Goal: Task Accomplishment & Management: Complete application form

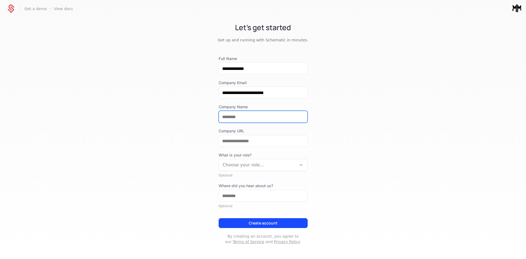
click at [233, 114] on input "Company Name" at bounding box center [263, 117] width 89 height 12
type input "*****"
click at [233, 147] on div "**********" at bounding box center [263, 150] width 89 height 189
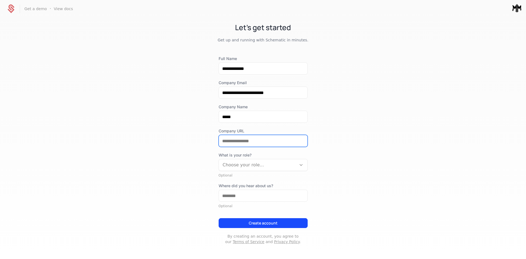
click at [230, 144] on input "Company URL" at bounding box center [263, 141] width 89 height 12
type input "**********"
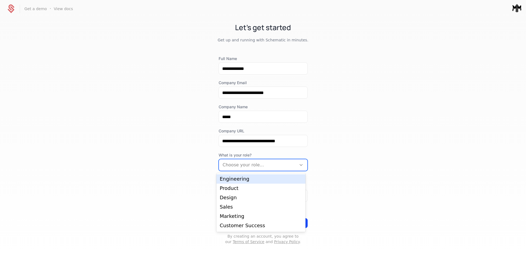
click at [274, 169] on div "Choose your role..." at bounding box center [258, 165] width 78 height 10
click at [254, 179] on div "Engineering" at bounding box center [261, 179] width 83 height 5
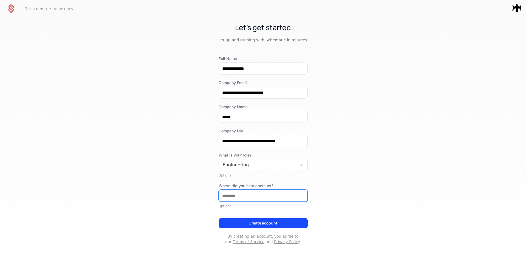
click at [242, 192] on input "Where did you hear about us?" at bounding box center [263, 196] width 89 height 12
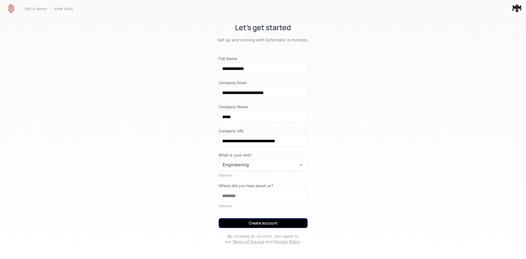
click at [254, 223] on button "Create account" at bounding box center [263, 223] width 89 height 10
click at [252, 223] on button "Create account" at bounding box center [263, 223] width 89 height 10
click at [245, 220] on button "Create account" at bounding box center [263, 223] width 89 height 10
click at [246, 224] on button "Creating..." at bounding box center [263, 223] width 89 height 10
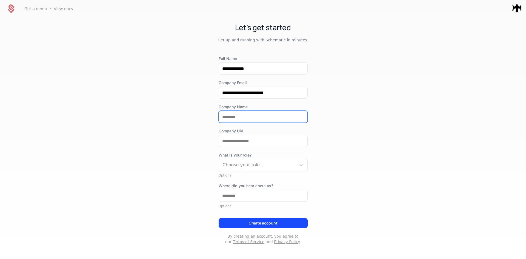
click at [243, 118] on input "Company Name" at bounding box center [263, 117] width 89 height 12
type input "*****"
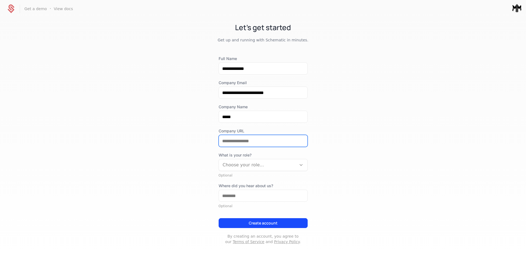
click at [247, 135] on input "Company URL" at bounding box center [263, 141] width 89 height 12
click at [251, 166] on div at bounding box center [258, 165] width 70 height 8
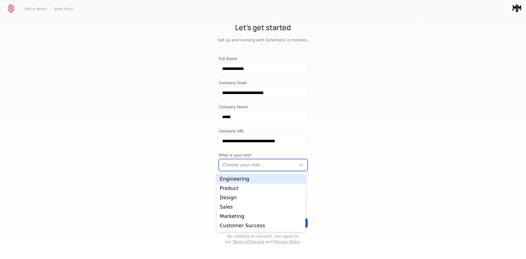
click at [250, 181] on div "Engineering" at bounding box center [261, 179] width 83 height 5
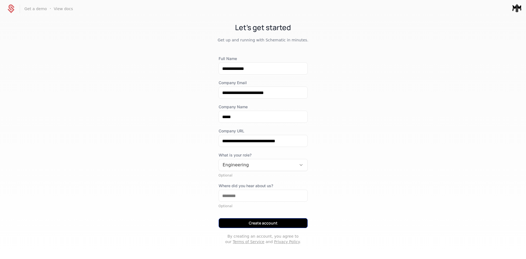
click at [239, 222] on button "Create account" at bounding box center [263, 223] width 89 height 10
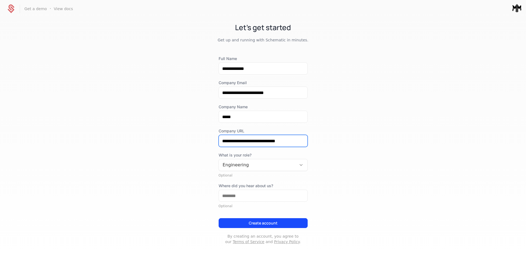
click at [294, 140] on input "**********" at bounding box center [263, 141] width 89 height 12
click at [293, 140] on input "**********" at bounding box center [263, 141] width 89 height 12
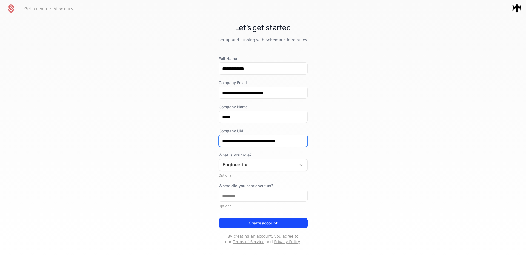
click at [293, 140] on input "**********" at bounding box center [263, 141] width 89 height 12
click at [247, 140] on input "**********" at bounding box center [263, 141] width 89 height 12
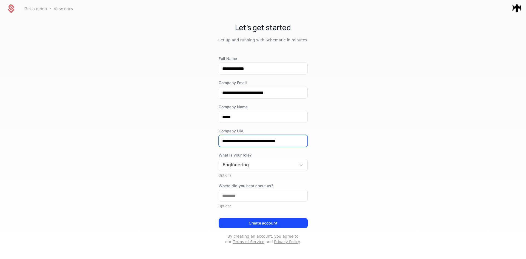
paste input "**********"
type input "**********"
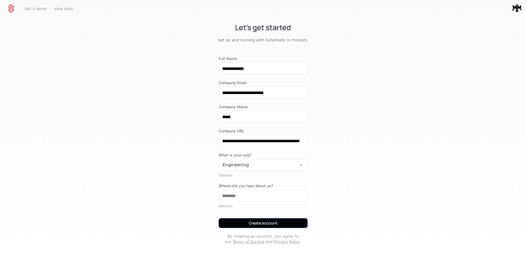
click at [265, 220] on button "Create account" at bounding box center [263, 223] width 89 height 10
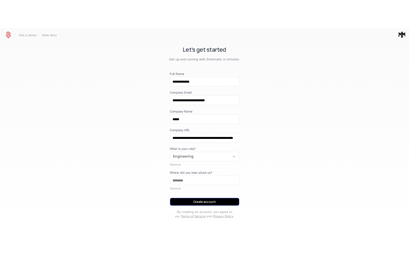
scroll to position [0, 0]
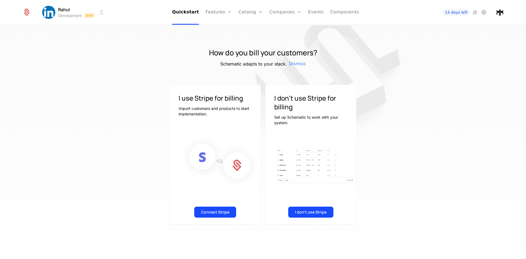
click at [194, 214] on div "Connect Stripe" at bounding box center [215, 213] width 91 height 21
click at [213, 214] on button "Connect Stripe" at bounding box center [215, 212] width 42 height 11
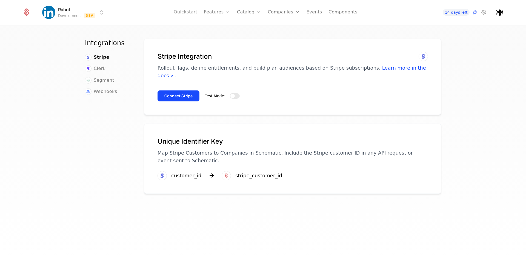
click at [188, 11] on link "Quickstart" at bounding box center [186, 12] width 24 height 25
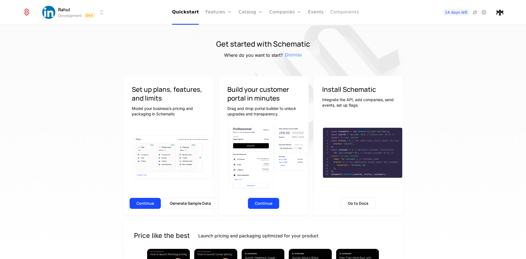
click at [332, 11] on link "Components" at bounding box center [344, 12] width 29 height 25
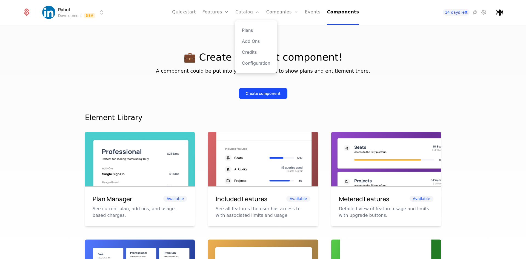
click at [245, 11] on link "Catalog" at bounding box center [248, 12] width 24 height 25
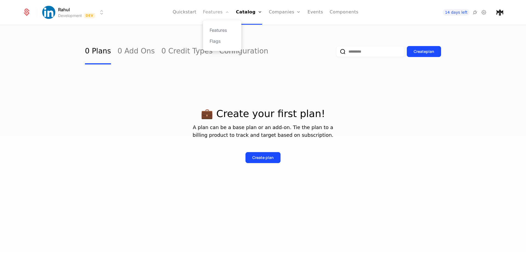
click at [221, 11] on link "Features" at bounding box center [216, 12] width 26 height 25
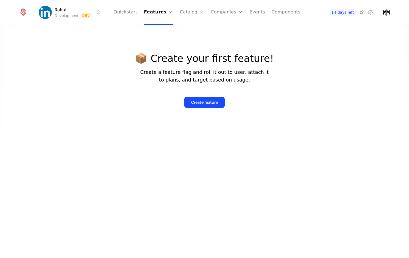
click at [371, 90] on div at bounding box center [204, 151] width 409 height 258
click at [282, 12] on link "Components" at bounding box center [285, 12] width 29 height 25
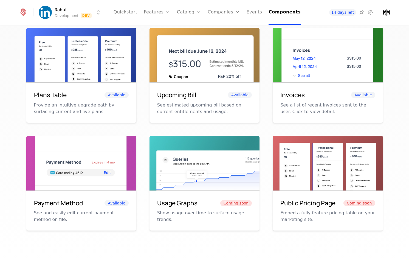
scroll to position [66, 0]
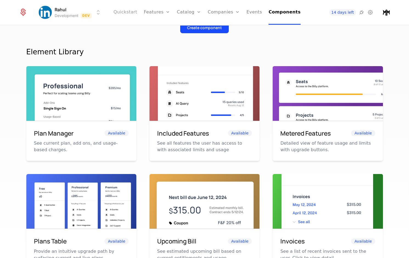
click at [128, 14] on link "Quickstart" at bounding box center [126, 12] width 24 height 25
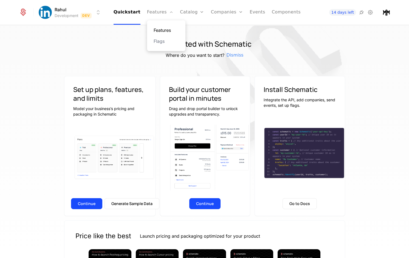
click at [163, 30] on link "Features" at bounding box center [166, 30] width 25 height 7
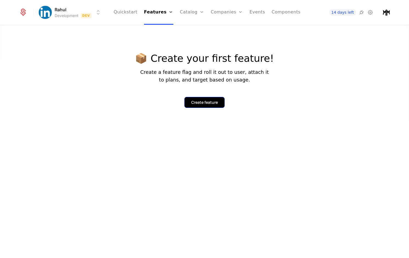
click at [199, 103] on div "Create feature" at bounding box center [204, 102] width 27 height 5
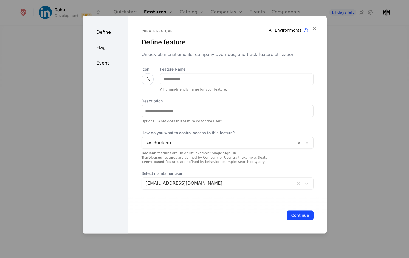
click at [102, 46] on div "Flag" at bounding box center [106, 47] width 46 height 7
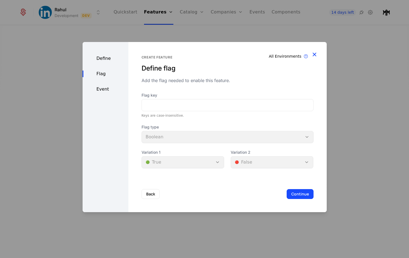
click at [315, 52] on icon "button" at bounding box center [314, 54] width 7 height 7
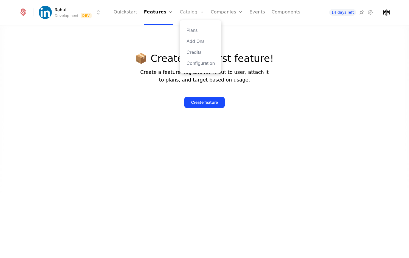
click at [188, 12] on link "Catalog" at bounding box center [192, 12] width 24 height 25
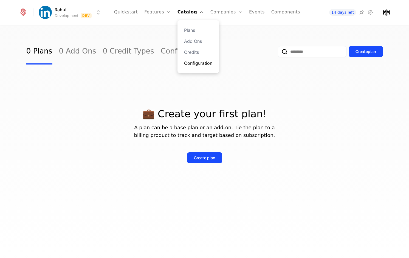
click at [199, 61] on link "Configuration" at bounding box center [198, 63] width 28 height 7
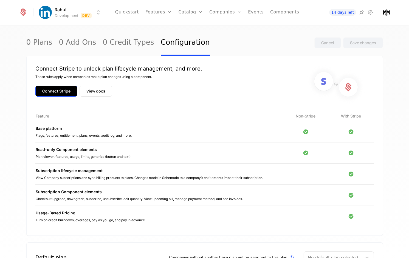
click at [54, 88] on button "Connect Stripe" at bounding box center [56, 91] width 42 height 11
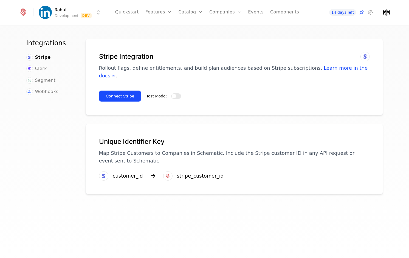
click at [174, 93] on button "Test Mode:" at bounding box center [176, 95] width 10 height 5
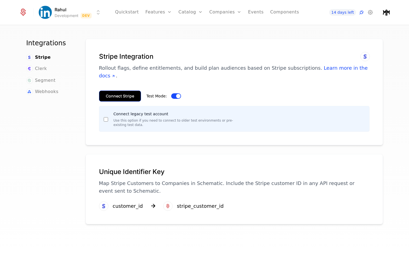
click at [125, 90] on button "Connect Stripe" at bounding box center [120, 95] width 42 height 11
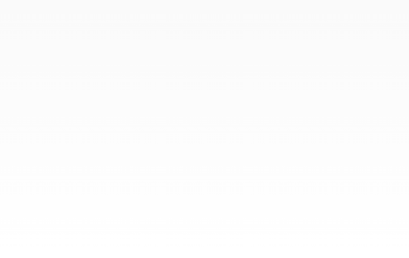
click at [370, 118] on div at bounding box center [204, 129] width 409 height 258
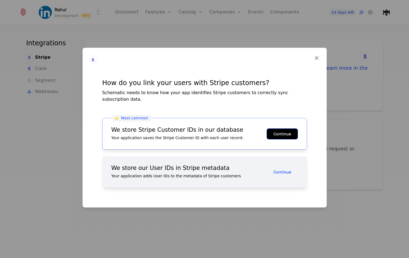
click at [282, 132] on button "Continue" at bounding box center [282, 133] width 31 height 11
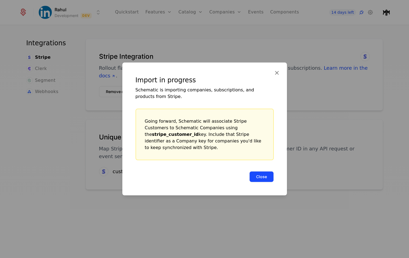
click at [263, 171] on button "Close" at bounding box center [261, 176] width 24 height 11
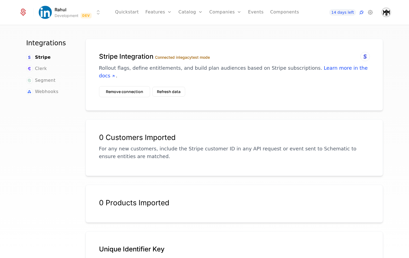
click at [389, 12] on img "Open user button" at bounding box center [386, 13] width 8 height 8
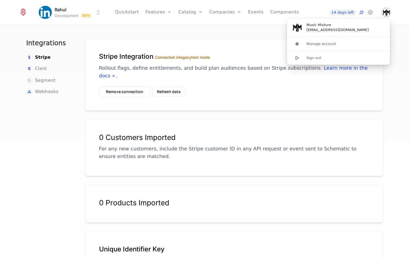
click at [388, 12] on img "Close user button" at bounding box center [386, 13] width 8 height 8
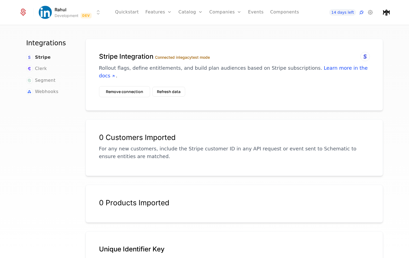
click at [35, 56] on span "Stripe" at bounding box center [43, 57] width 16 height 7
click at [132, 88] on button "Remove connection" at bounding box center [124, 91] width 51 height 11
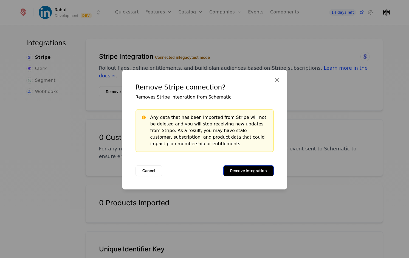
click at [248, 173] on button "Remove integration" at bounding box center [248, 170] width 50 height 11
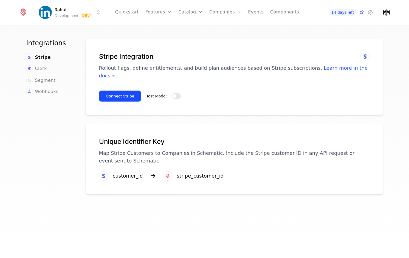
click at [177, 93] on div "Test Mode:" at bounding box center [163, 96] width 35 height 7
click at [175, 93] on button "Test Mode:" at bounding box center [176, 95] width 10 height 5
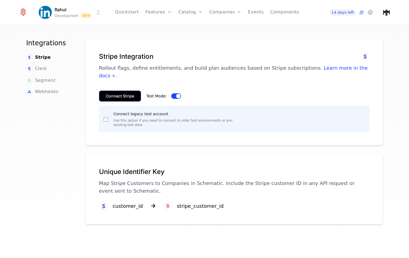
click at [122, 90] on button "Connect Stripe" at bounding box center [120, 95] width 42 height 11
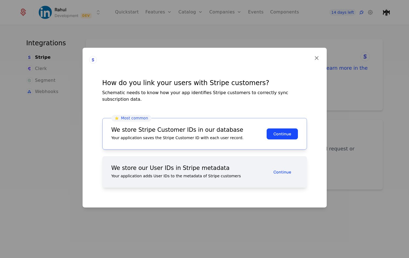
click at [346, 90] on div at bounding box center [204, 129] width 409 height 258
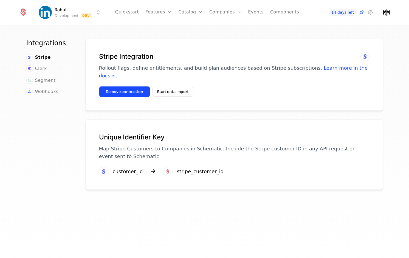
click at [125, 86] on button "Remove connection" at bounding box center [124, 91] width 51 height 11
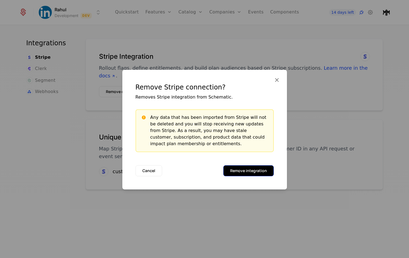
click at [259, 171] on button "Remove integration" at bounding box center [248, 170] width 50 height 11
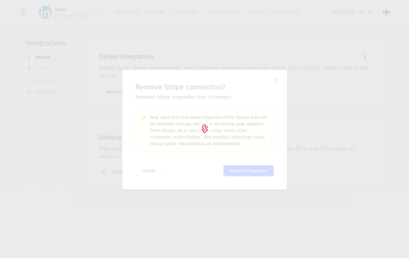
click at [377, 99] on div at bounding box center [204, 129] width 409 height 258
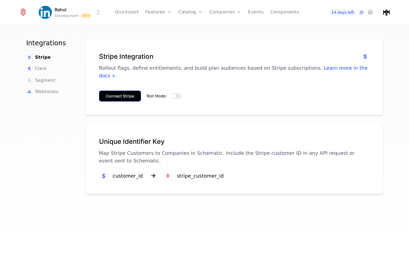
click at [121, 90] on button "Connect Stripe" at bounding box center [120, 95] width 42 height 11
click at [174, 90] on div "Test Mode:" at bounding box center [163, 95] width 35 height 11
click at [174, 93] on button "Test Mode:" at bounding box center [176, 95] width 10 height 5
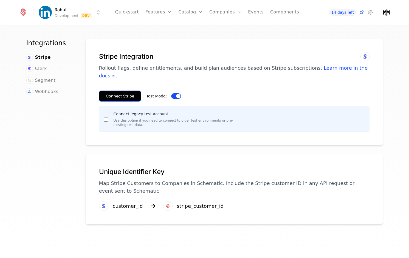
click at [117, 90] on button "Connect Stripe" at bounding box center [120, 95] width 42 height 11
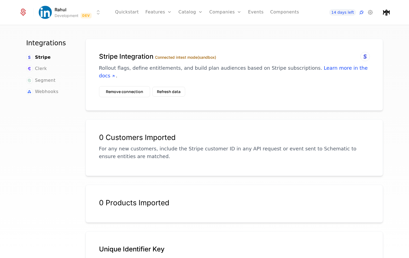
click at [364, 58] on icon at bounding box center [365, 56] width 7 height 7
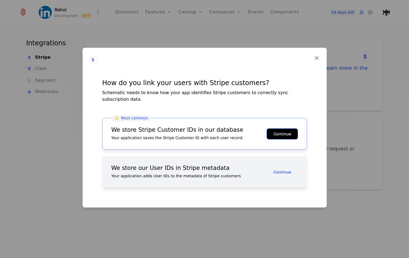
click at [276, 129] on button "Continue" at bounding box center [282, 133] width 31 height 11
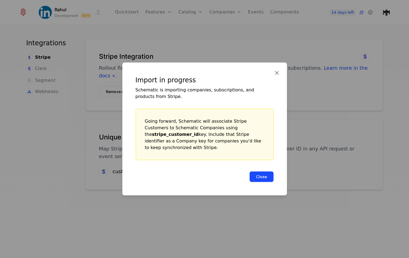
click at [265, 172] on button "Close" at bounding box center [261, 176] width 24 height 11
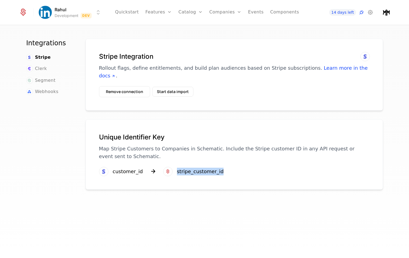
click at [265, 172] on div "Unique Identifier Key Map Stripe Customers to Companies in Schematic. Include t…" at bounding box center [234, 154] width 297 height 70
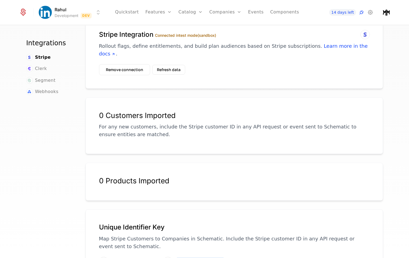
scroll to position [46, 0]
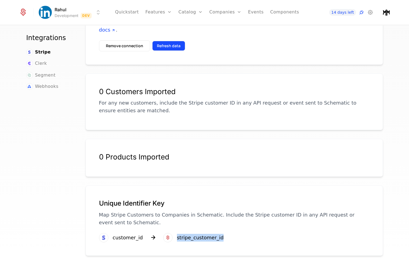
click at [168, 42] on button "Refresh data" at bounding box center [168, 46] width 33 height 10
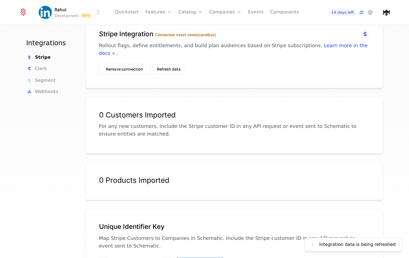
scroll to position [0, 0]
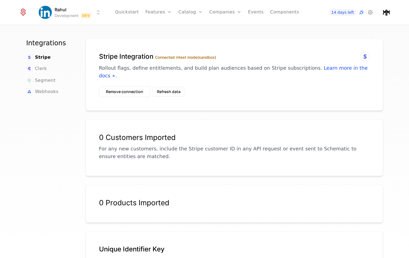
click at [292, 28] on div "Integrations Stripe Clerk Segment Webhooks Stripe Integration Connected in test…" at bounding box center [204, 144] width 409 height 236
click at [97, 13] on html "Rahul Development Dev Quickstart Features Features Flags Catalog Plans Add Ons …" at bounding box center [204, 129] width 409 height 258
click at [184, 43] on html "Rahul Development Dev Quickstart Features Features Flags Catalog Plans Add Ons …" at bounding box center [204, 129] width 409 height 258
click at [184, 43] on div "Stripe Integration Connected in test mode (sandbox) Rollout flags, define entit…" at bounding box center [234, 75] width 297 height 72
click at [173, 60] on h1 "Stripe Integration Connected in test mode (sandbox)" at bounding box center [234, 56] width 270 height 9
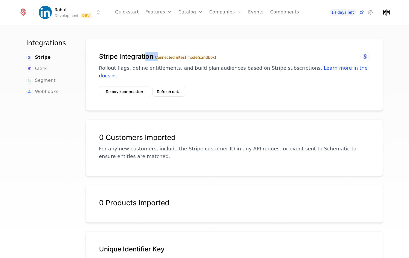
drag, startPoint x: 143, startPoint y: 56, endPoint x: 155, endPoint y: 55, distance: 12.4
click at [155, 55] on h1 "Stripe Integration Connected in test mode (sandbox)" at bounding box center [234, 56] width 270 height 9
click at [155, 55] on label "Connected in test mode (sandbox)" at bounding box center [185, 57] width 61 height 5
click at [139, 87] on button "Remove connection" at bounding box center [124, 91] width 51 height 11
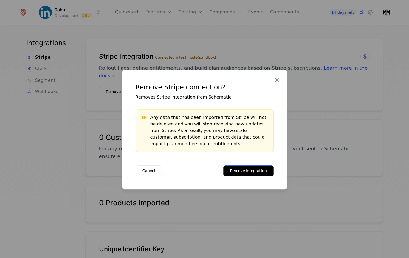
click at [257, 167] on button "Remove integration" at bounding box center [248, 170] width 50 height 11
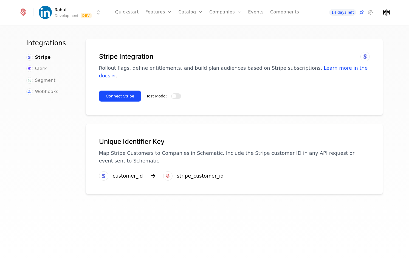
click at [172, 94] on span "button" at bounding box center [174, 96] width 4 height 4
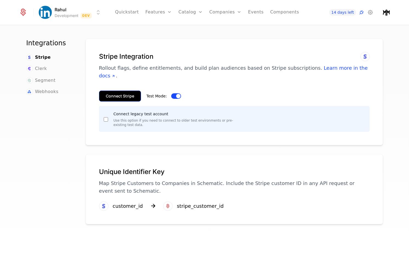
click at [123, 90] on button "Connect Stripe" at bounding box center [120, 95] width 42 height 11
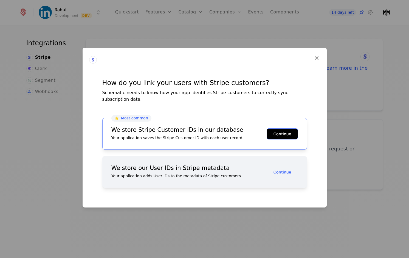
click at [294, 132] on button "Continue" at bounding box center [282, 133] width 31 height 11
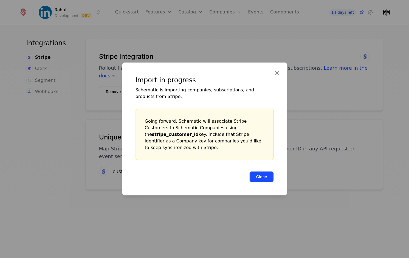
click at [258, 178] on button "Close" at bounding box center [261, 176] width 24 height 11
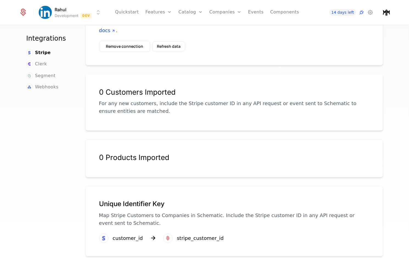
scroll to position [46, 0]
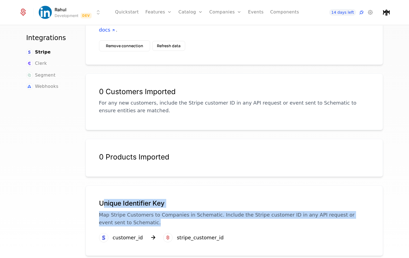
drag, startPoint x: 101, startPoint y: 199, endPoint x: 185, endPoint y: 212, distance: 85.2
click at [182, 212] on div "Unique Identifier Key Map Stripe Customers to Companies in Schematic. Include t…" at bounding box center [234, 212] width 270 height 27
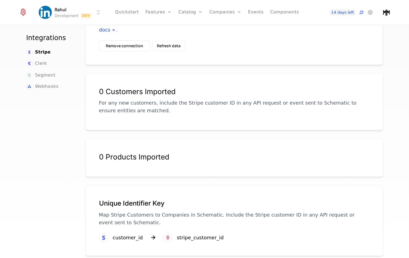
click at [182, 234] on div "stripe_customer_id" at bounding box center [200, 238] width 47 height 8
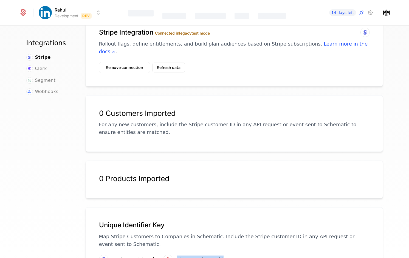
scroll to position [0, 0]
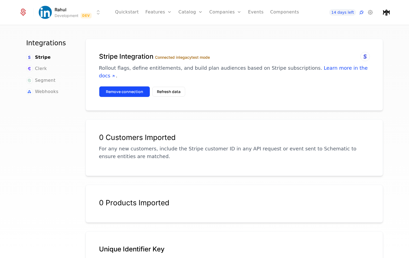
click at [123, 86] on button "Remove connection" at bounding box center [124, 91] width 51 height 11
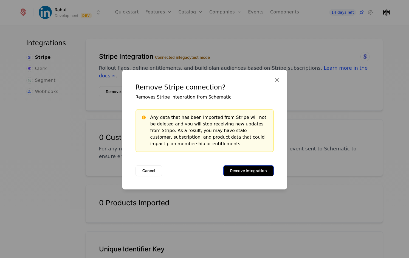
click at [237, 171] on button "Remove integration" at bounding box center [248, 170] width 50 height 11
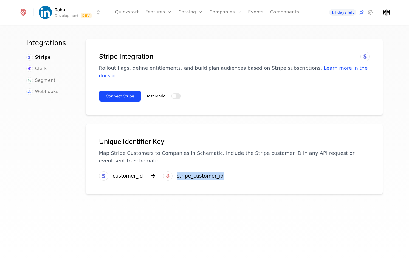
click at [314, 28] on div "Integrations Stripe Clerk Segment Webhooks Stripe Integration Rollout flags, de…" at bounding box center [204, 144] width 409 height 236
click at [60, 7] on html "Rahul Development Dev Quickstart Features Features Flags Catalog Plans Add Ons …" at bounding box center [204, 129] width 409 height 258
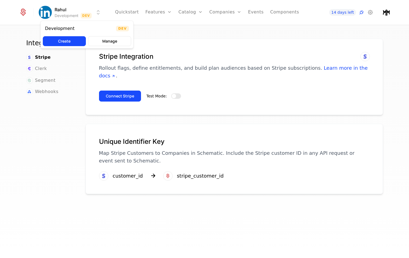
click at [39, 16] on html "Rahul Development Dev Quickstart Features Features Flags Catalog Plans Add Ons …" at bounding box center [204, 129] width 409 height 258
click at [26, 14] on icon at bounding box center [23, 13] width 8 height 8
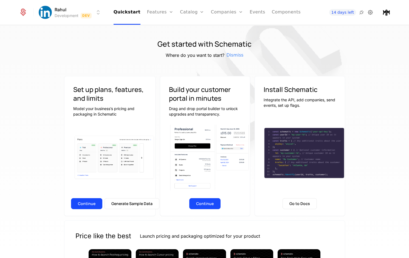
click at [369, 11] on icon at bounding box center [370, 12] width 7 height 7
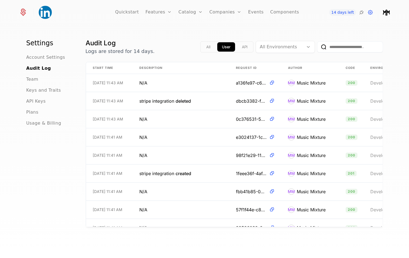
drag, startPoint x: 180, startPoint y: 222, endPoint x: 230, endPoint y: 226, distance: 50.1
click at [228, 226] on div "Start Time Description Request ID Author Code Environment URL 8/26/25, 11:43 AM…" at bounding box center [234, 144] width 297 height 165
click at [44, 174] on div "Settings Account Settings Audit Log Team Keys and Traits API Keys Plans Usage &…" at bounding box center [49, 150] width 46 height 222
click at [304, 48] on div at bounding box center [308, 47] width 9 height 6
click at [251, 35] on div "Settings Account Settings Audit Log Team Keys and Traits API Keys Plans Usage &…" at bounding box center [204, 144] width 409 height 236
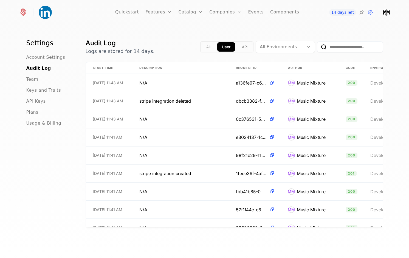
click at [234, 48] on div "All User API" at bounding box center [226, 46] width 53 height 11
click at [238, 48] on button "API" at bounding box center [244, 46] width 15 height 9
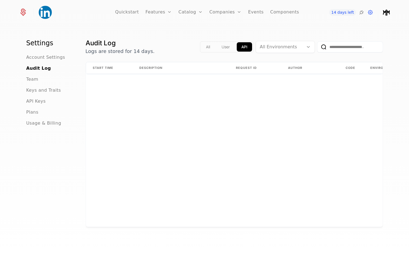
click at [225, 47] on button "User" at bounding box center [226, 46] width 18 height 9
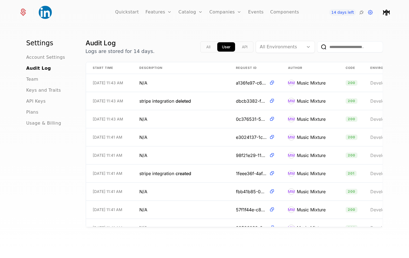
click at [334, 24] on div "Quickstart Features Features Flags Catalog Plans Add Ons Credits Configuration …" at bounding box center [204, 12] width 371 height 25
click at [32, 60] on span "Account Settings" at bounding box center [45, 57] width 39 height 7
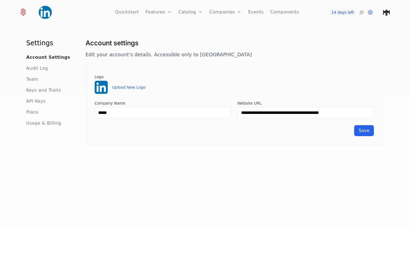
click at [49, 56] on span "Account Settings" at bounding box center [48, 57] width 44 height 7
click at [21, 71] on div "**********" at bounding box center [204, 144] width 409 height 236
click at [32, 71] on span "Audit Log" at bounding box center [37, 68] width 22 height 7
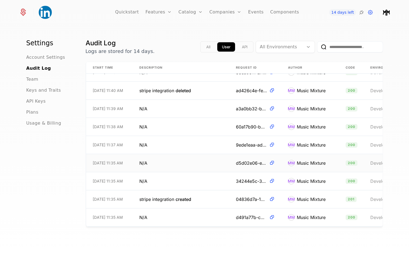
scroll to position [214, 0]
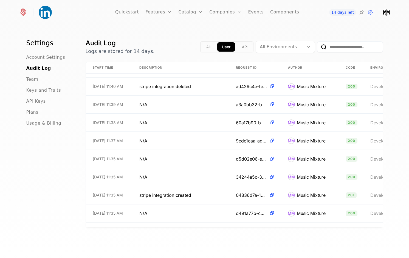
click at [44, 61] on ul "Account Settings Audit Log Team Keys and Traits API Keys Plans Usage & Billing" at bounding box center [49, 90] width 46 height 72
click at [43, 55] on span "Account Settings" at bounding box center [45, 57] width 39 height 7
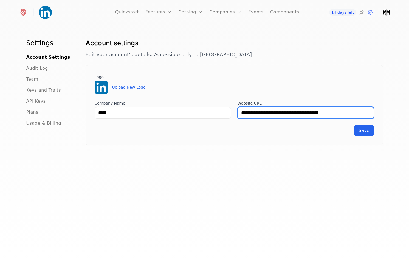
click at [330, 118] on input "**********" at bounding box center [305, 113] width 136 height 12
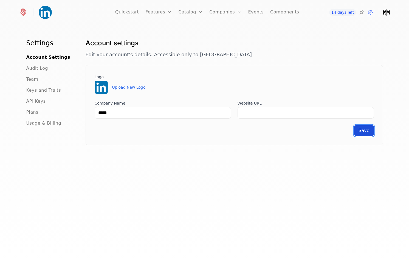
click at [360, 132] on span "Save" at bounding box center [363, 130] width 11 height 5
click at [362, 133] on span "Save" at bounding box center [363, 130] width 11 height 5
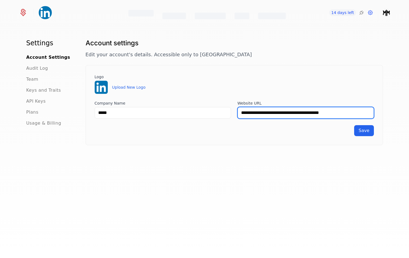
click at [289, 109] on input "**********" at bounding box center [305, 113] width 136 height 12
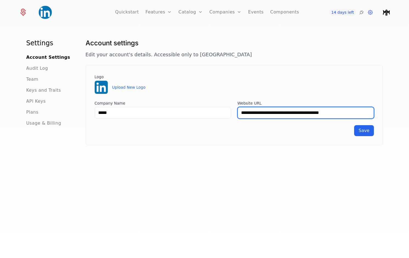
click at [289, 109] on input "**********" at bounding box center [305, 113] width 136 height 12
paste input "**********"
type input "**********"
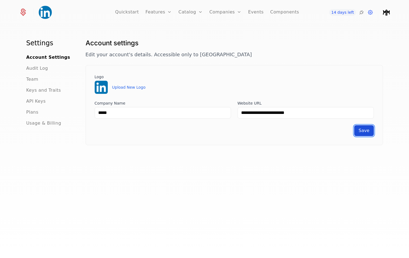
click at [365, 127] on button "Save" at bounding box center [363, 130] width 19 height 11
click at [39, 68] on span "Audit Log" at bounding box center [37, 68] width 22 height 7
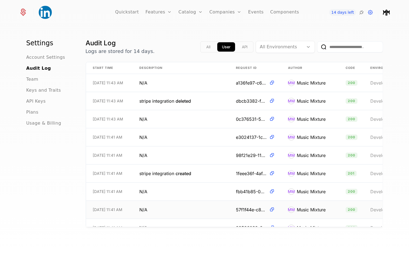
click at [238, 213] on span "57f1f44e-c8cc-472e-98fb-dbd3ea15db22" at bounding box center [251, 209] width 31 height 7
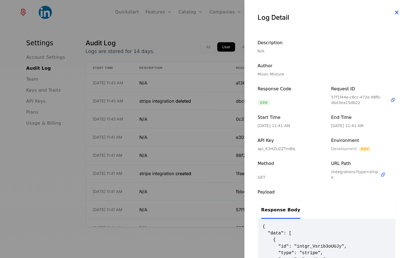
click at [394, 12] on icon "button" at bounding box center [396, 12] width 7 height 7
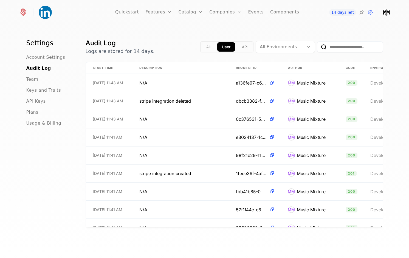
click at [322, 32] on div "Settings Account Settings Audit Log Team Keys and Traits API Keys Plans Usage &…" at bounding box center [204, 144] width 409 height 236
click at [280, 47] on div at bounding box center [280, 47] width 40 height 8
drag, startPoint x: 273, startPoint y: 64, endPoint x: 258, endPoint y: 54, distance: 18.5
click at [273, 63] on span "Development" at bounding box center [272, 61] width 33 height 6
click at [225, 48] on button "API" at bounding box center [232, 46] width 15 height 9
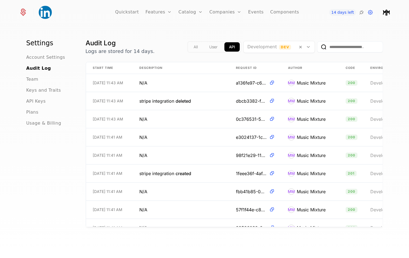
click at [193, 43] on button "All" at bounding box center [195, 46] width 13 height 9
click at [194, 45] on button "All" at bounding box center [196, 46] width 14 height 9
click at [304, 45] on div at bounding box center [308, 47] width 9 height 6
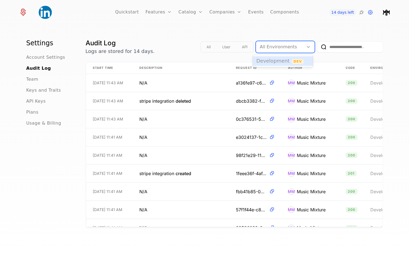
click at [268, 63] on span "Development" at bounding box center [272, 61] width 33 height 6
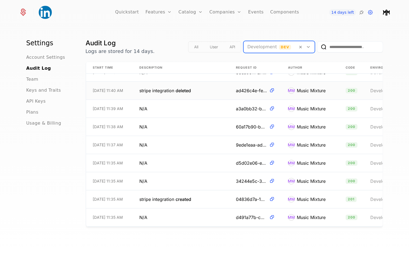
scroll to position [214, 0]
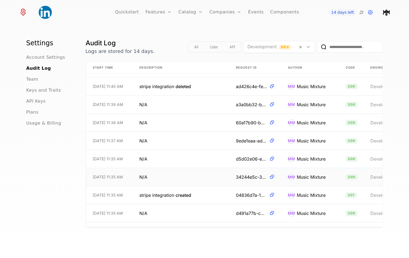
click at [110, 174] on span "8/26/25, 11:35 AM" at bounding box center [108, 176] width 30 height 5
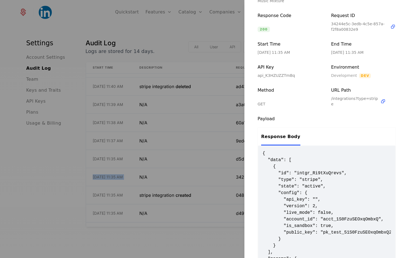
scroll to position [0, 0]
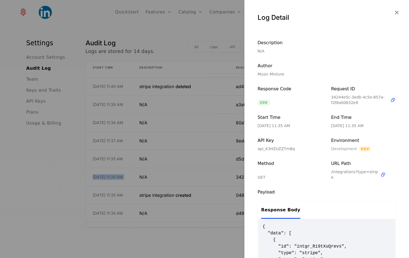
click at [210, 24] on div at bounding box center [204, 129] width 409 height 258
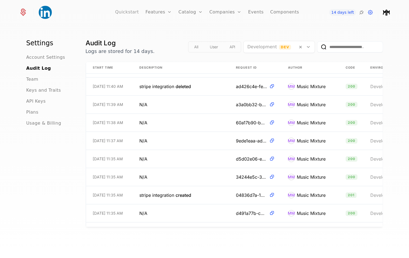
click at [135, 13] on link "Quickstart" at bounding box center [127, 12] width 24 height 25
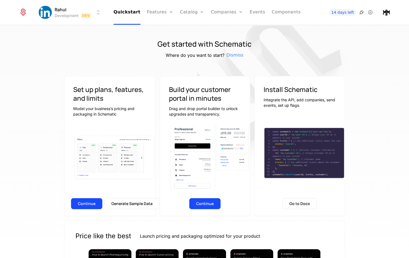
click at [361, 13] on icon at bounding box center [361, 12] width 7 height 7
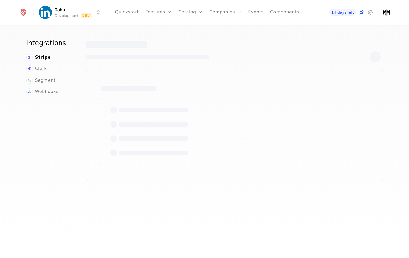
click at [361, 13] on icon at bounding box center [361, 12] width 7 height 7
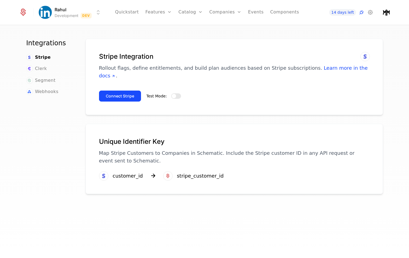
click at [177, 86] on div "Connect Stripe Test Mode:" at bounding box center [234, 93] width 270 height 15
click at [175, 93] on button "Test Mode:" at bounding box center [176, 95] width 10 height 5
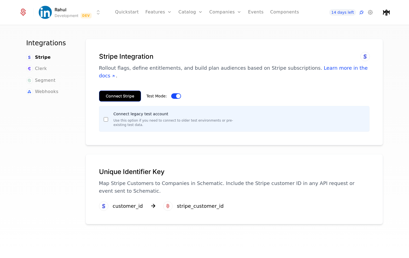
click at [114, 92] on button "Connect Stripe" at bounding box center [120, 95] width 42 height 11
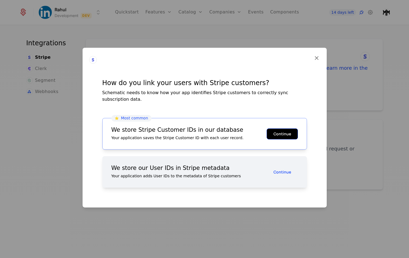
click at [287, 131] on button "Continue" at bounding box center [282, 133] width 31 height 11
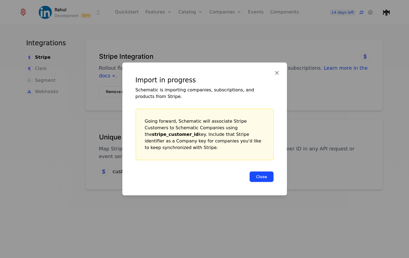
click at [258, 171] on button "Close" at bounding box center [261, 176] width 24 height 11
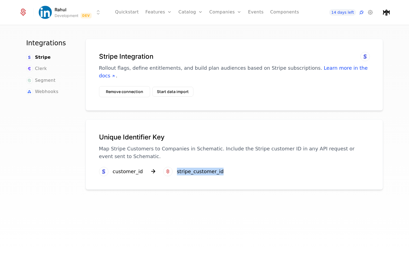
click at [258, 170] on div "Unique Identifier Key Map Stripe Customers to Companies in Schematic. Include t…" at bounding box center [234, 154] width 297 height 70
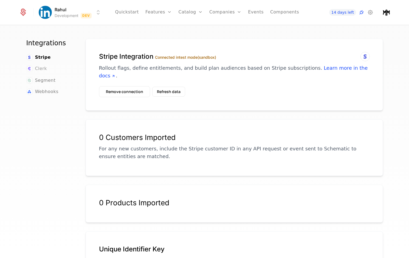
click at [35, 68] on span "Clerk" at bounding box center [41, 68] width 12 height 7
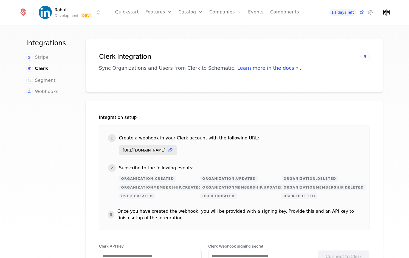
click at [32, 60] on link "Stripe" at bounding box center [37, 57] width 22 height 7
